Goal: Information Seeking & Learning: Learn about a topic

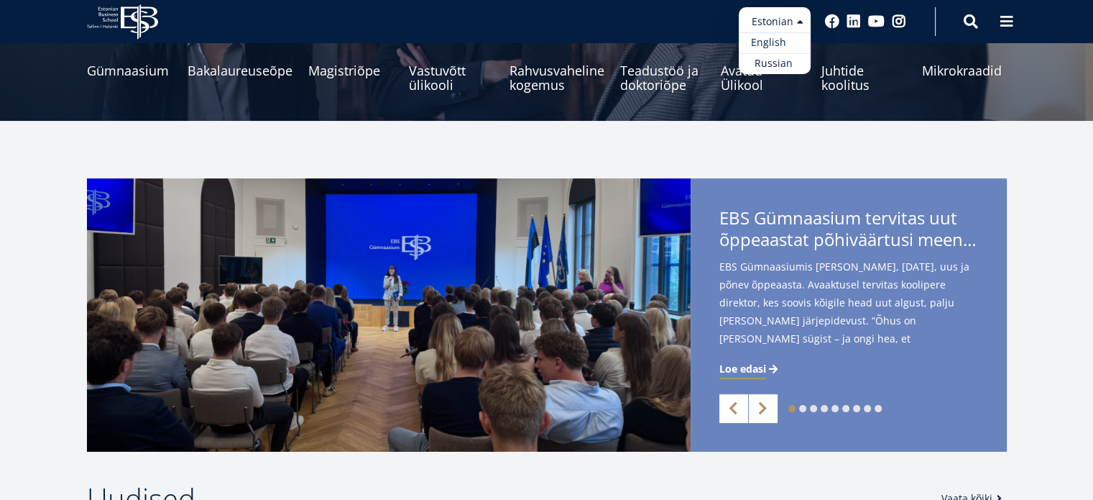
click at [769, 48] on link "English" at bounding box center [775, 42] width 72 height 21
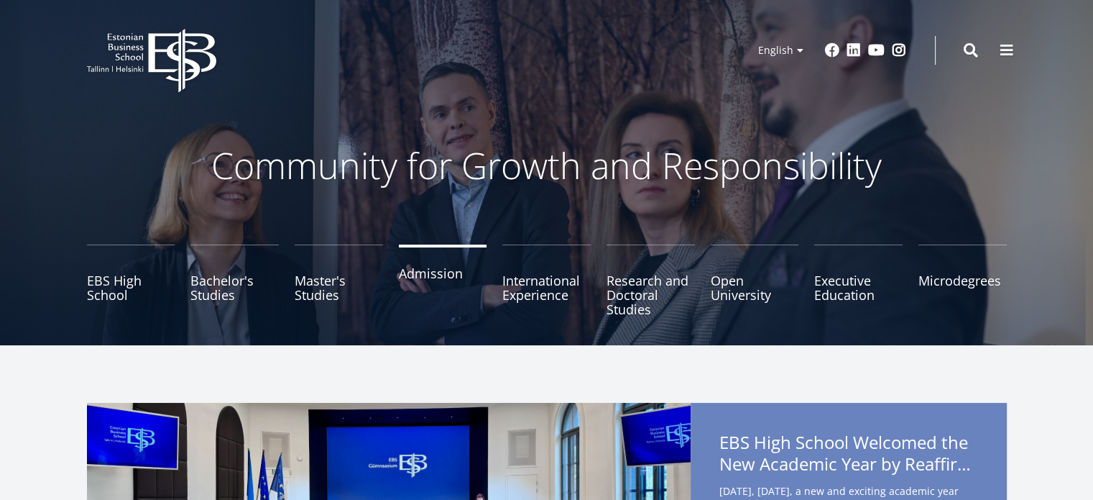
click at [442, 274] on link "Admission" at bounding box center [443, 280] width 88 height 72
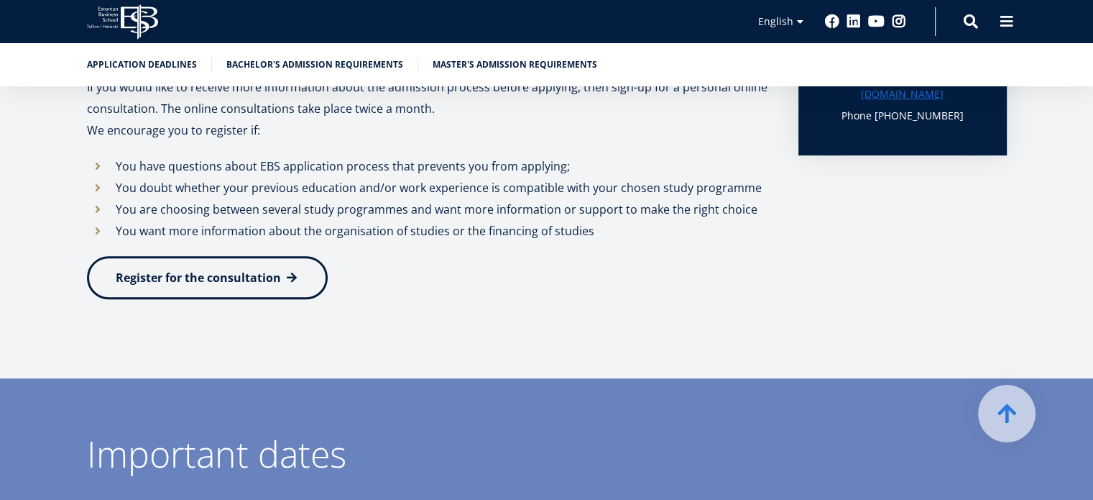
scroll to position [635, 0]
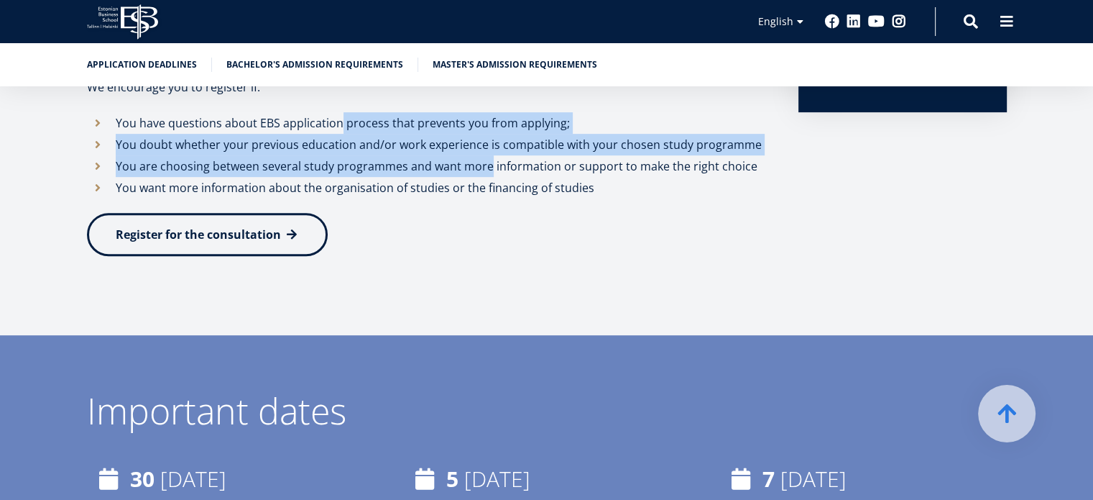
drag, startPoint x: 340, startPoint y: 100, endPoint x: 474, endPoint y: 170, distance: 150.8
click at [474, 170] on li "You are choosing between several study programmes and want more information or …" at bounding box center [428, 166] width 683 height 22
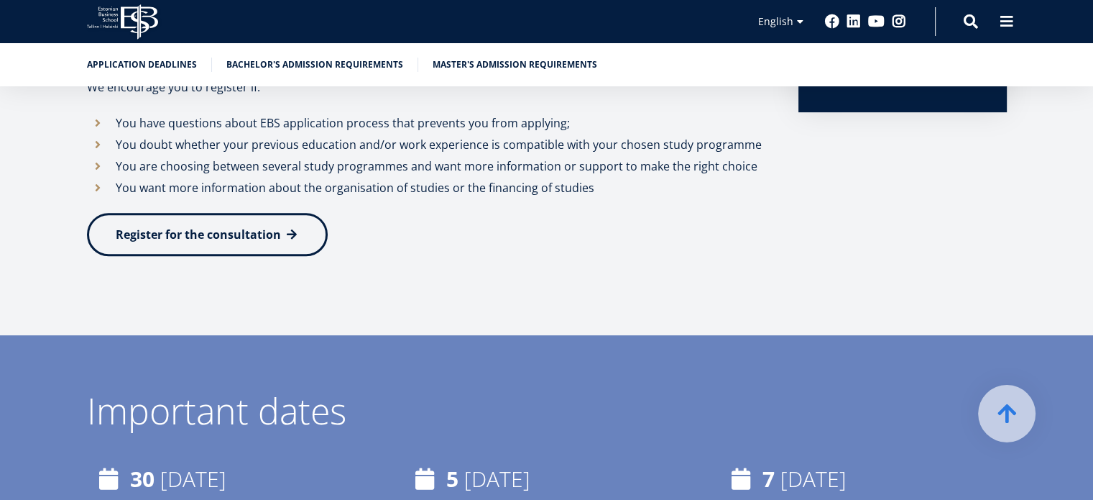
click at [371, 160] on li "You are choosing between several study programmes and want more information or …" at bounding box center [428, 166] width 683 height 22
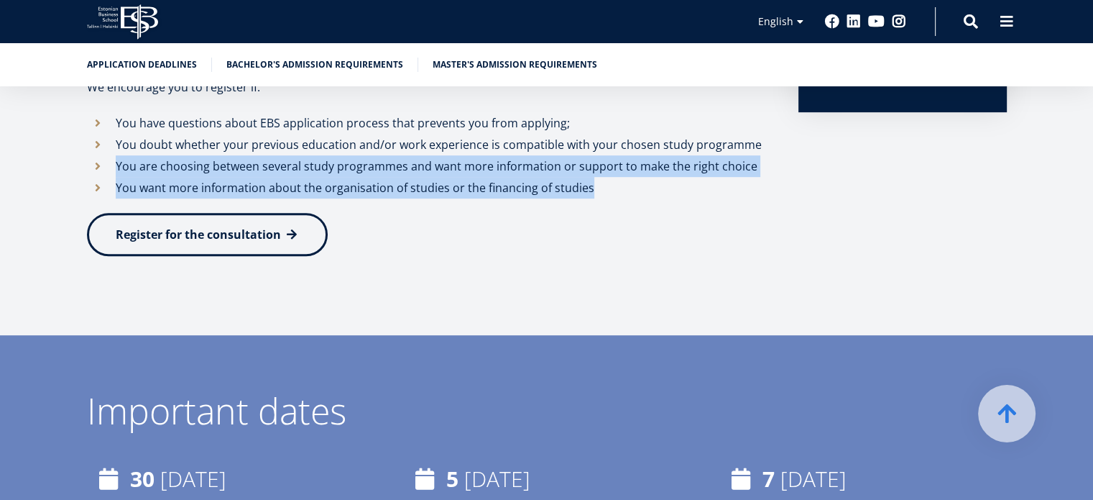
drag, startPoint x: 371, startPoint y: 160, endPoint x: 400, endPoint y: 177, distance: 33.2
click at [400, 177] on ul "You have questions about EBS application process that prevents you from applyin…" at bounding box center [428, 155] width 683 height 86
click at [400, 177] on li "You want more information about the organisation of studies or the financing of…" at bounding box center [428, 188] width 683 height 22
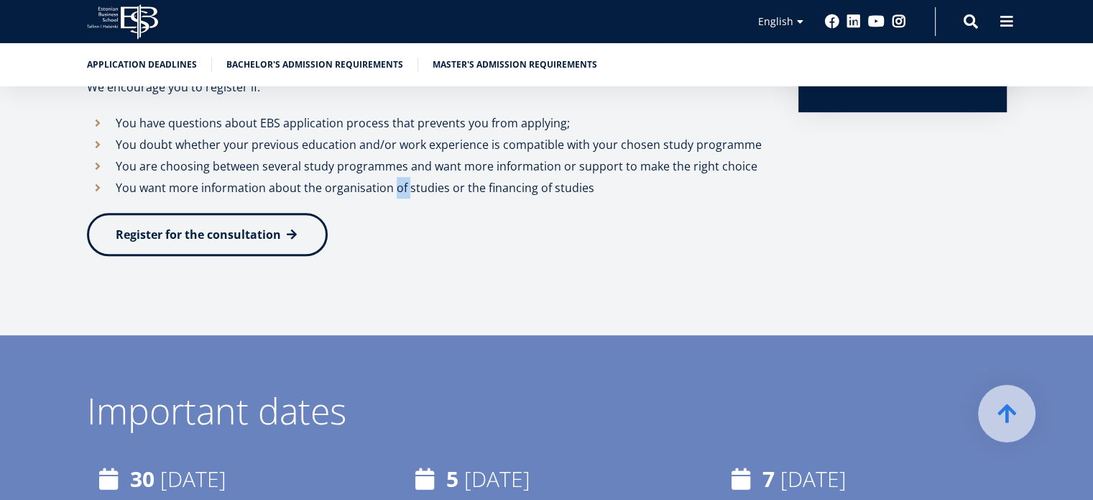
click at [400, 177] on li "You want more information about the organisation of studies or the financing of…" at bounding box center [428, 188] width 683 height 22
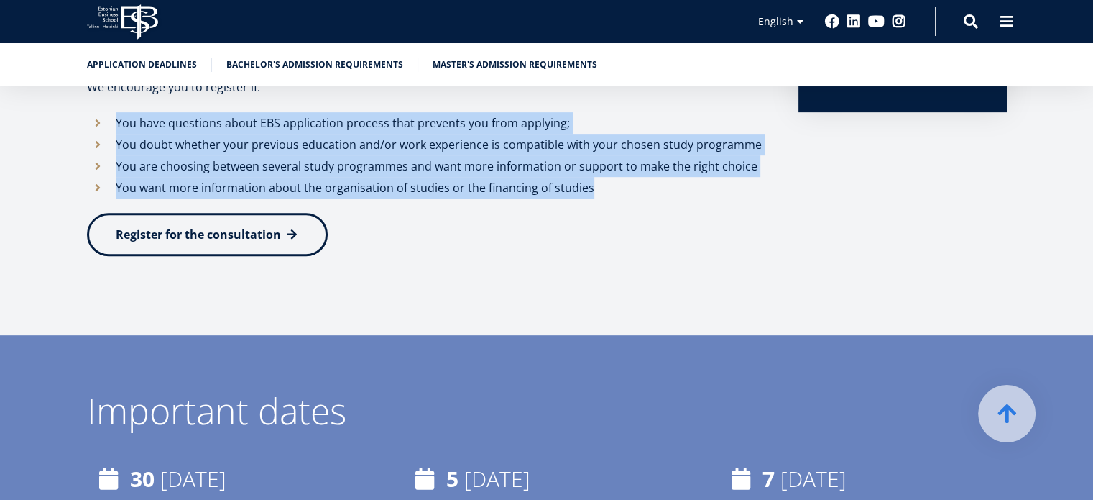
drag, startPoint x: 400, startPoint y: 177, endPoint x: 390, endPoint y: 104, distance: 74.0
